Goal: Information Seeking & Learning: Learn about a topic

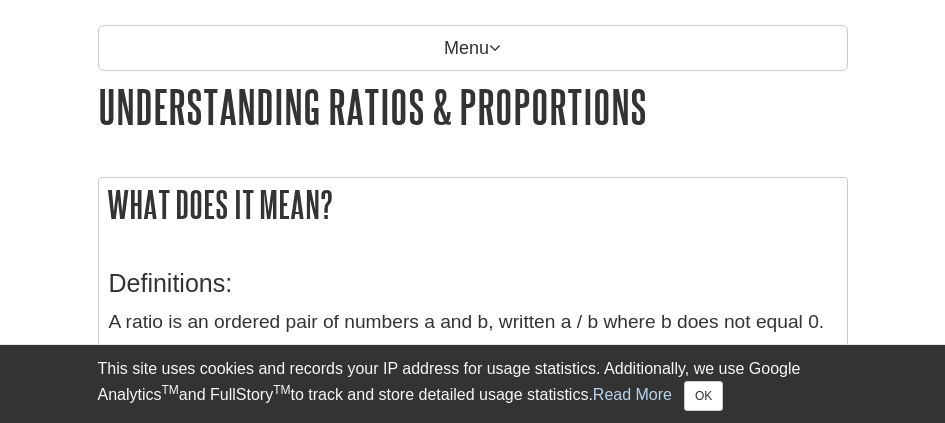
scroll to position [300, 0]
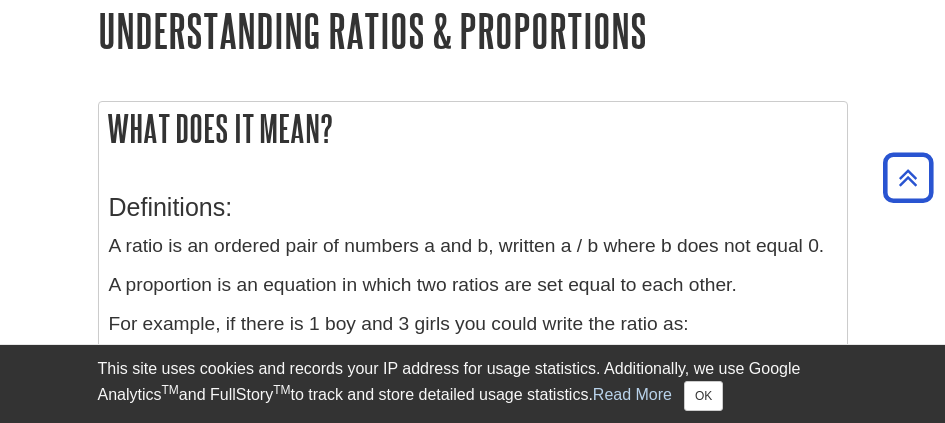
drag, startPoint x: 109, startPoint y: 125, endPoint x: 432, endPoint y: 248, distance: 345.4
click at [432, 248] on div "What does it mean? Definitions: A ratio is an ordered pair of numbers a and b, …" at bounding box center [473, 293] width 750 height 384
click at [215, 183] on div "Definitions: A ratio is an ordered pair of numbers a and b, written a / b where…" at bounding box center [473, 323] width 728 height 301
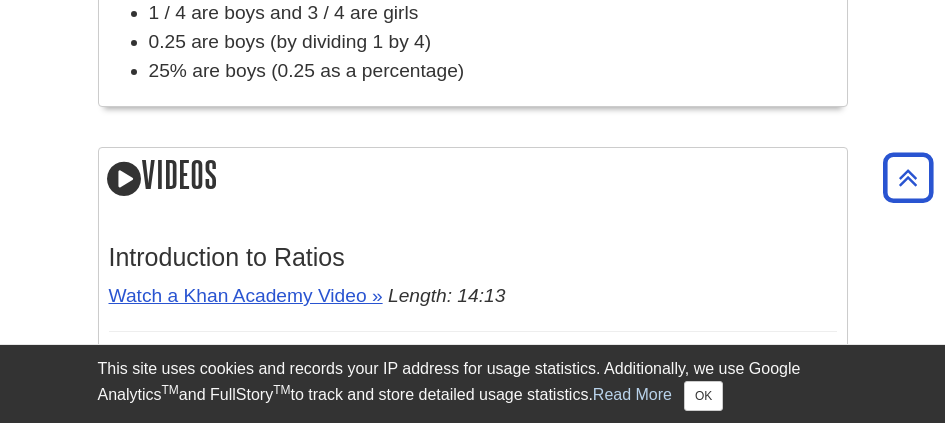
scroll to position [712, 0]
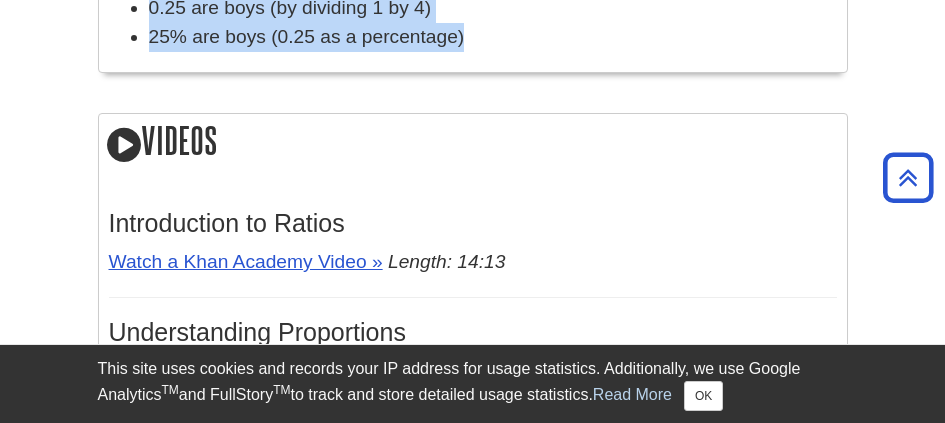
drag, startPoint x: 114, startPoint y: 209, endPoint x: 657, endPoint y: 44, distance: 567.2
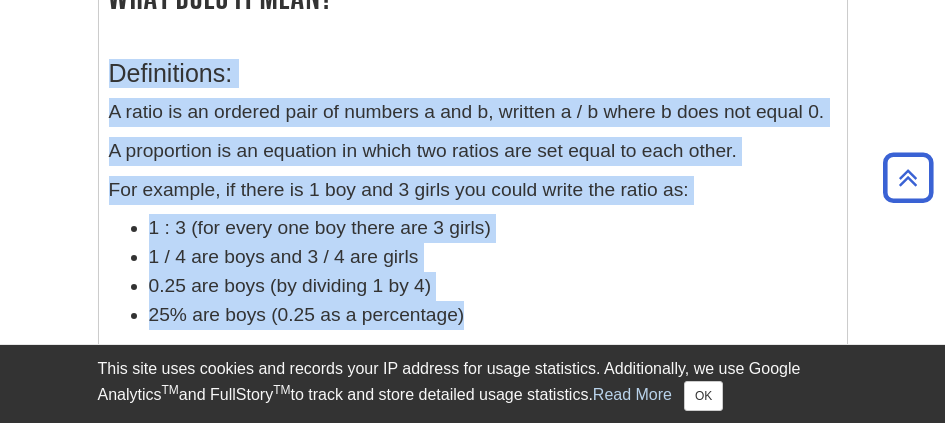
scroll to position [412, 0]
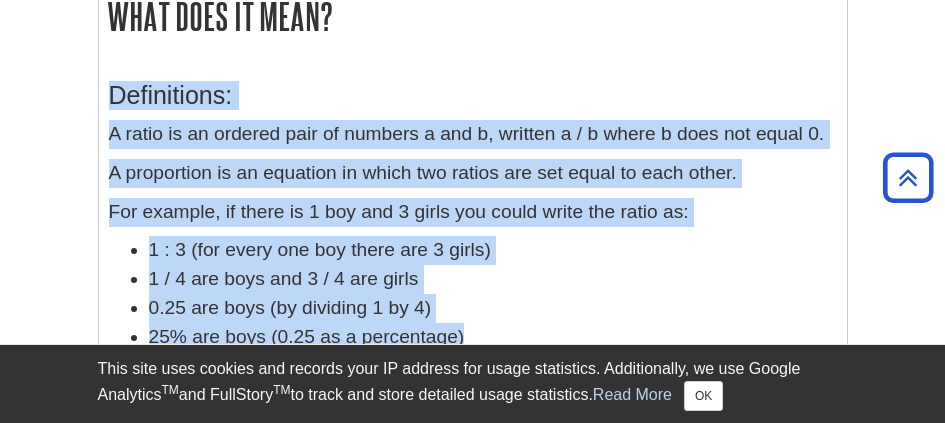
copy div "Definitions: A ratio is an ordered pair of numbers a and b, written a / b where…"
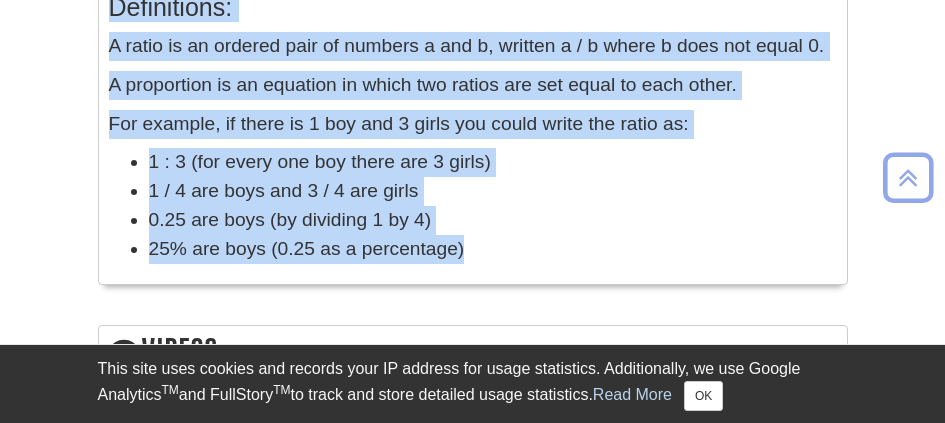
scroll to position [999, 0]
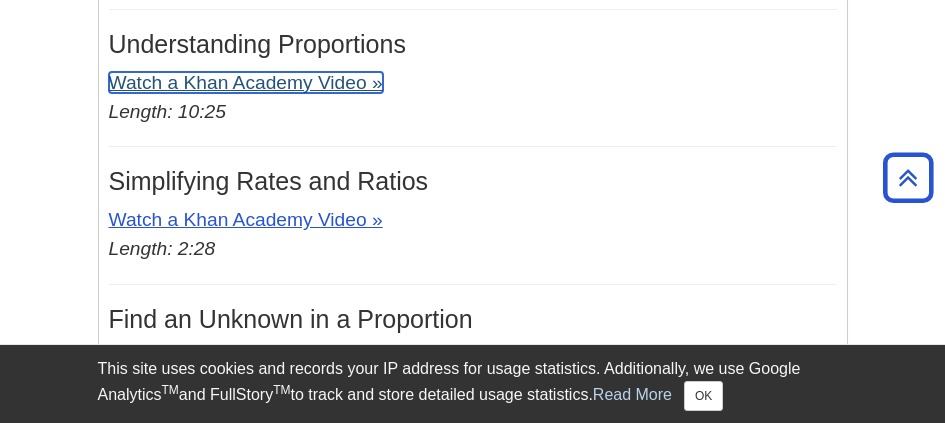
click at [187, 86] on link "Watch a Khan Academy Video »" at bounding box center [246, 82] width 274 height 21
